Goal: Transaction & Acquisition: Book appointment/travel/reservation

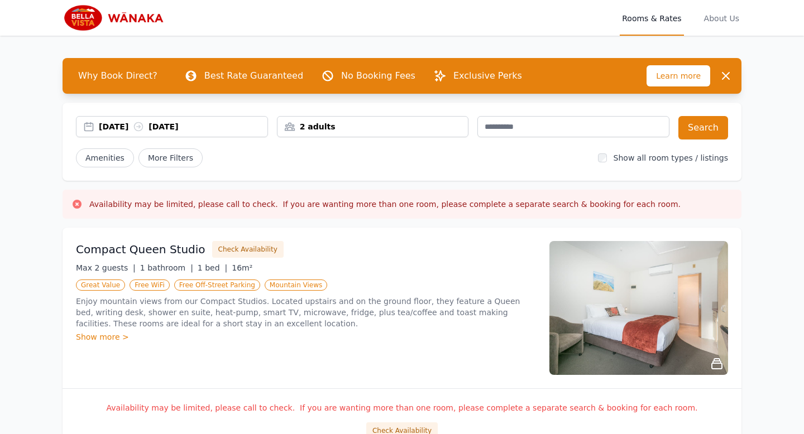
click at [110, 122] on div "[DATE] [DATE]" at bounding box center [183, 126] width 169 height 11
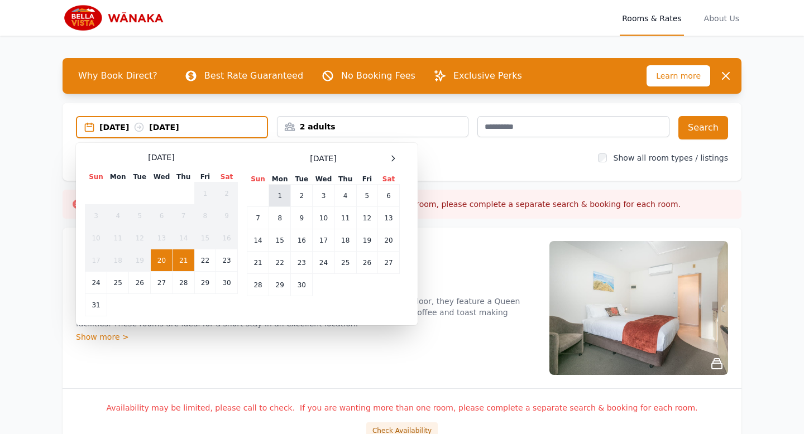
click at [287, 196] on td "1" at bounding box center [280, 196] width 22 height 22
click at [325, 197] on td "3" at bounding box center [324, 196] width 22 height 22
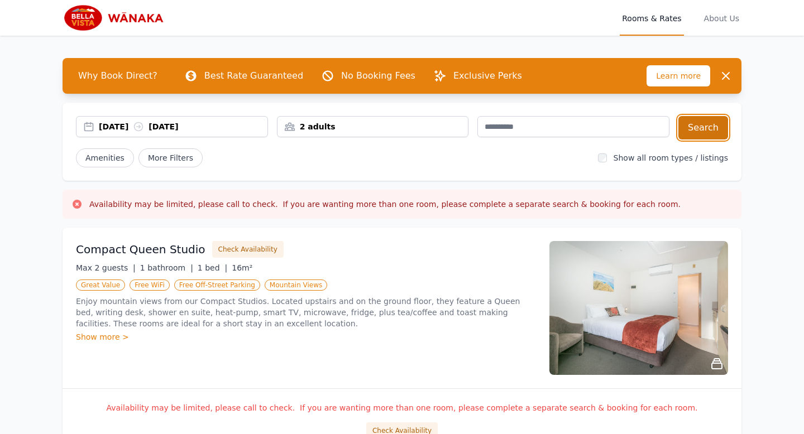
click at [714, 122] on button "Search" at bounding box center [703, 127] width 50 height 23
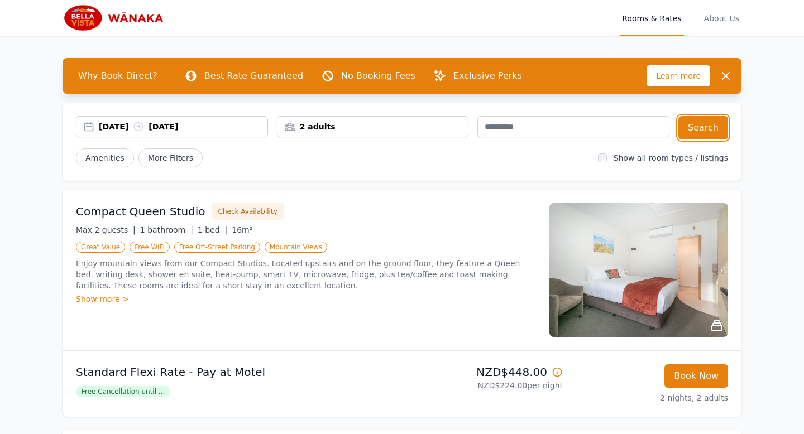
click at [218, 119] on div "[DATE] [DATE]" at bounding box center [172, 126] width 192 height 21
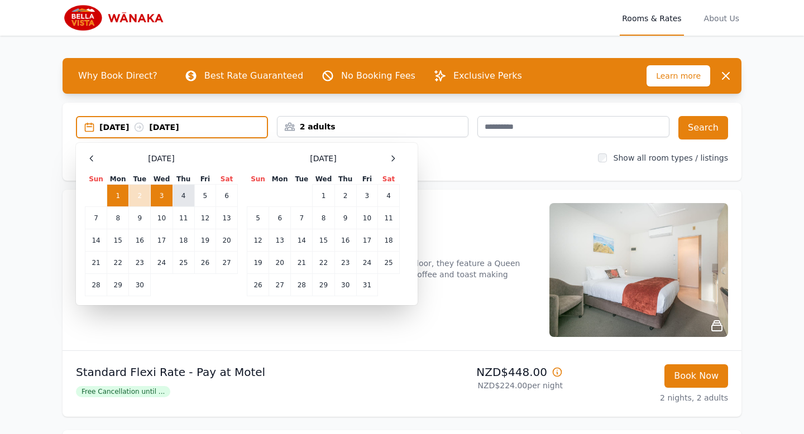
click at [187, 196] on td "4" at bounding box center [184, 196] width 22 height 22
click at [115, 199] on td "1" at bounding box center [118, 196] width 22 height 22
click at [176, 197] on td "4" at bounding box center [184, 196] width 22 height 22
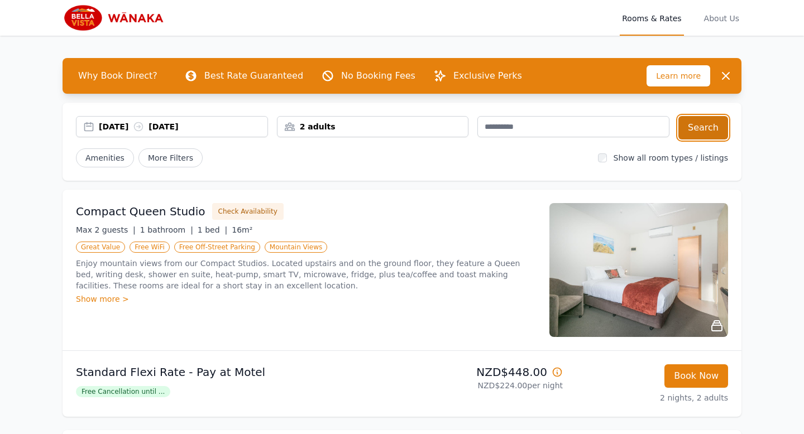
click at [719, 125] on button "Search" at bounding box center [703, 127] width 50 height 23
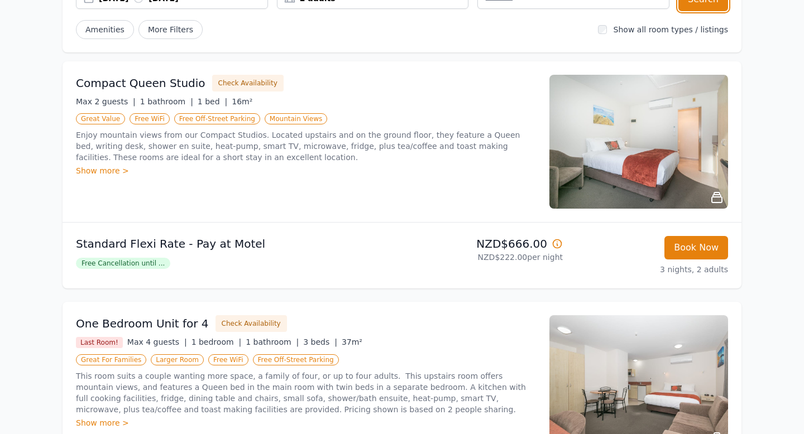
scroll to position [127, 0]
